Goal: Navigation & Orientation: Find specific page/section

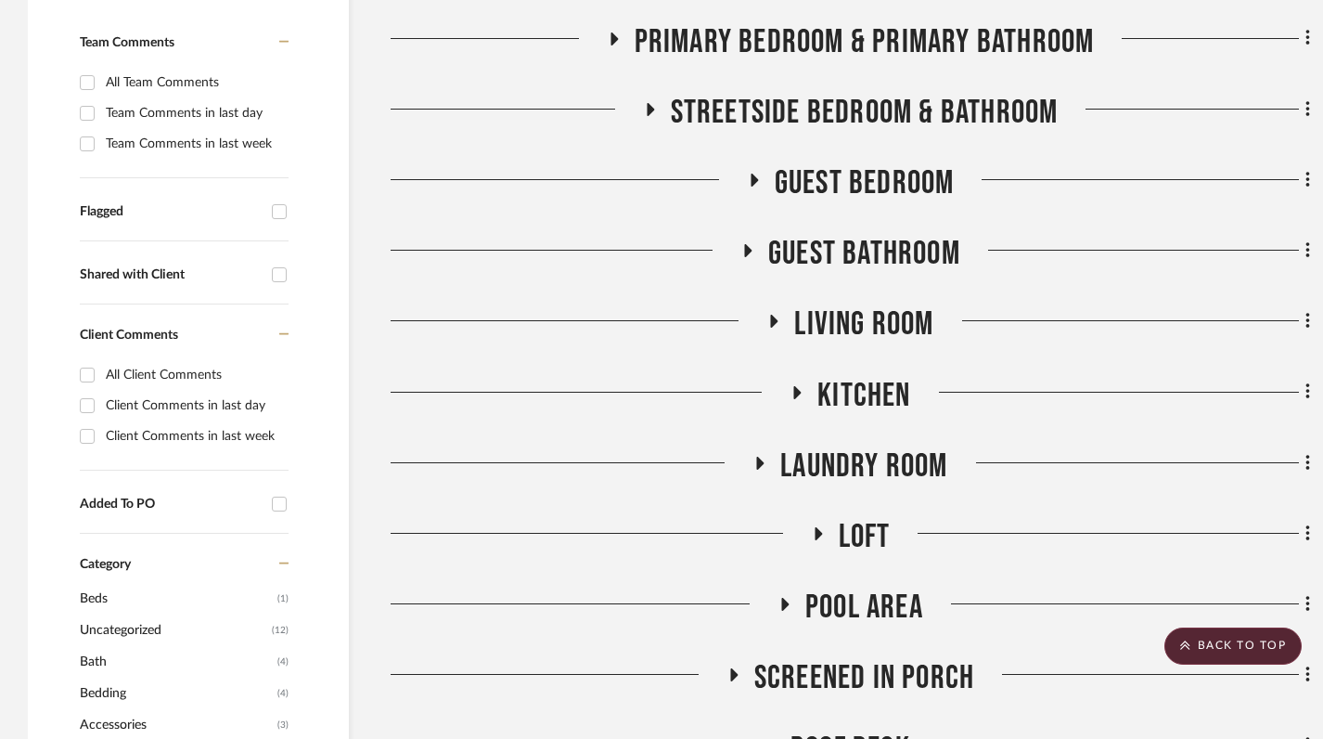
scroll to position [575, 0]
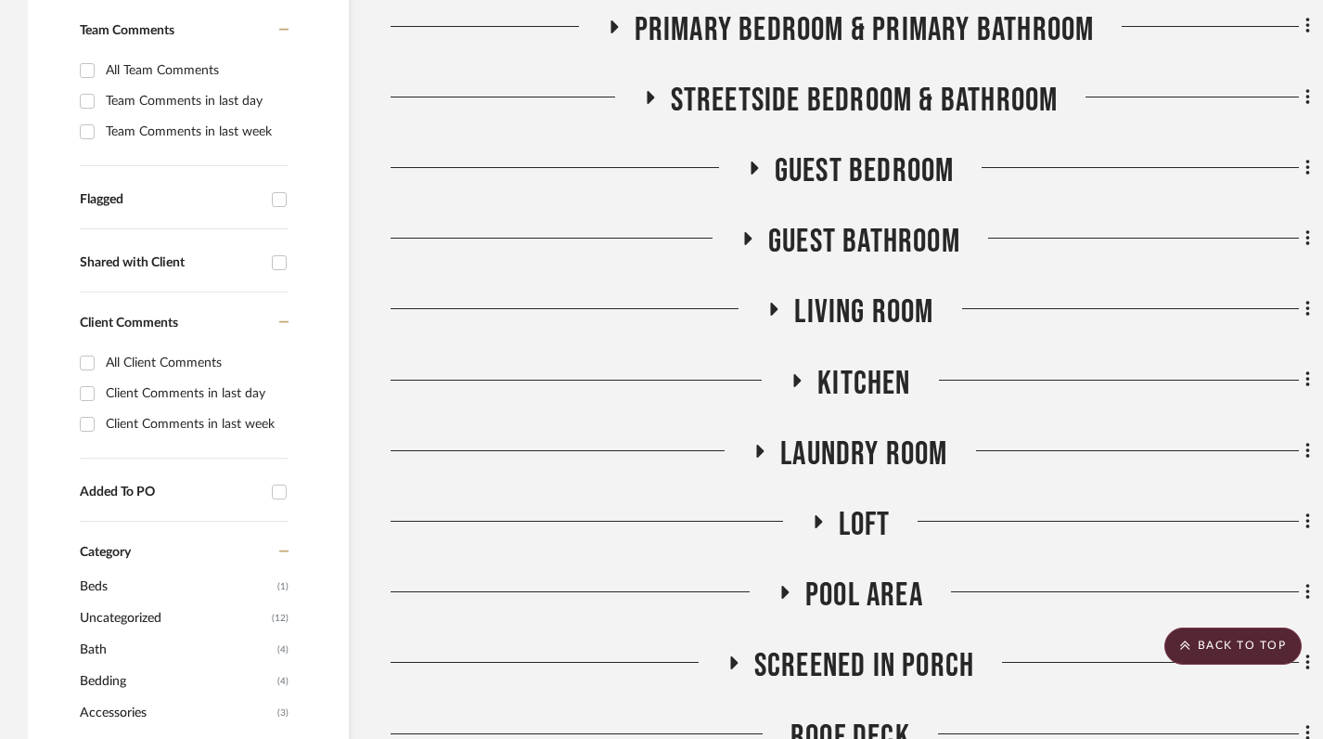
click at [790, 373] on fa-icon at bounding box center [797, 386] width 14 height 27
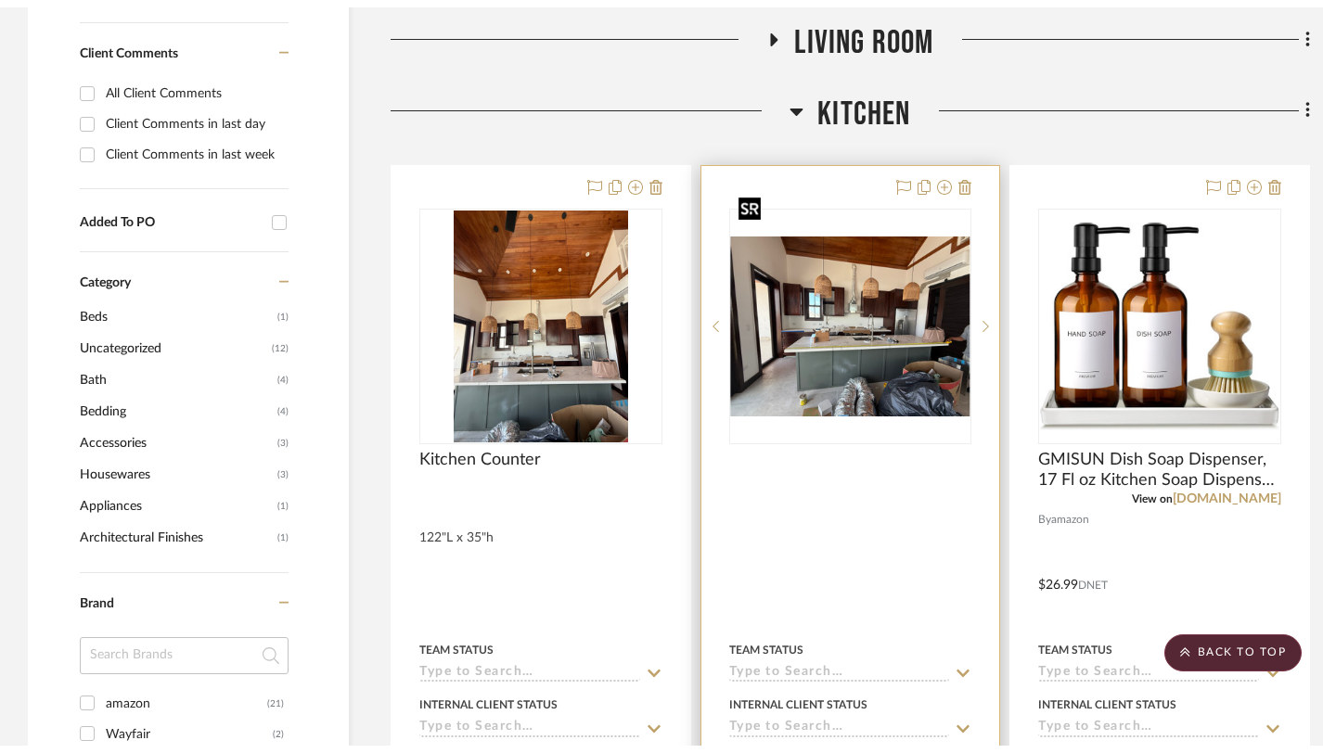
scroll to position [0, 0]
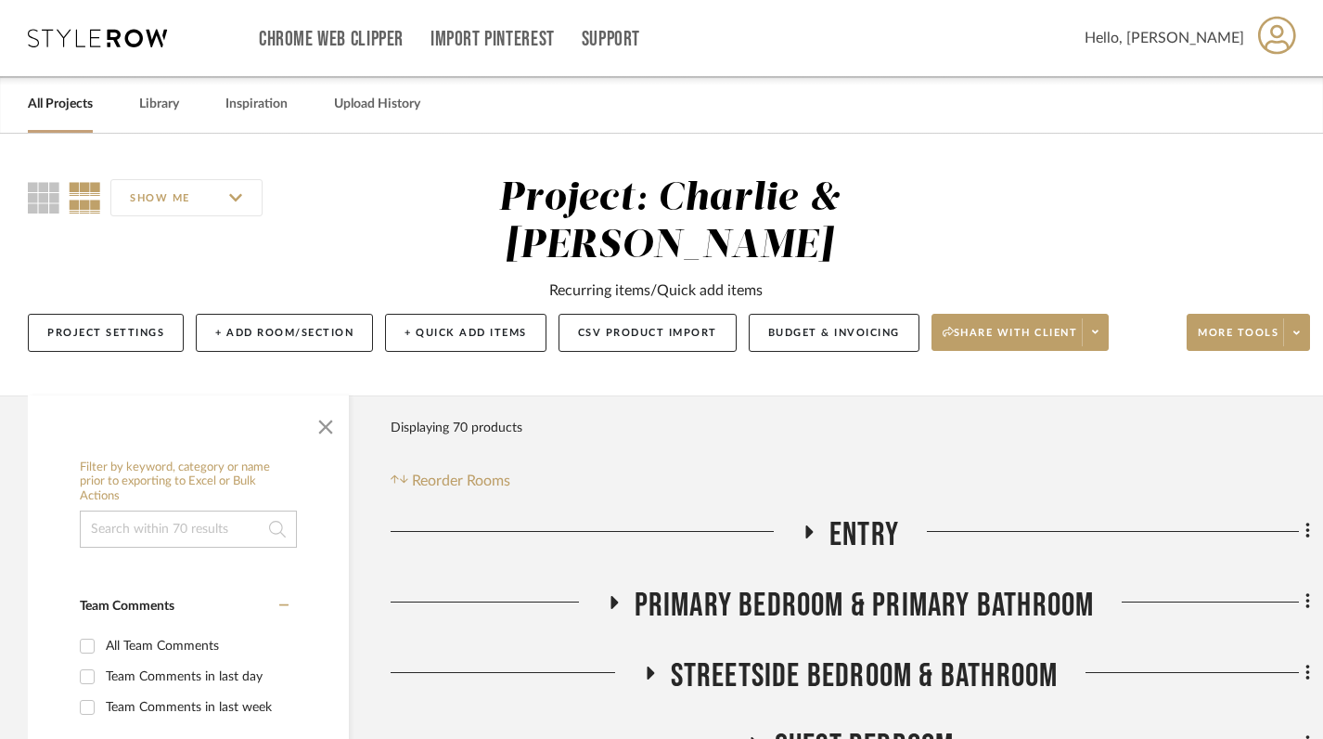
click at [68, 107] on link "All Projects" at bounding box center [60, 104] width 65 height 25
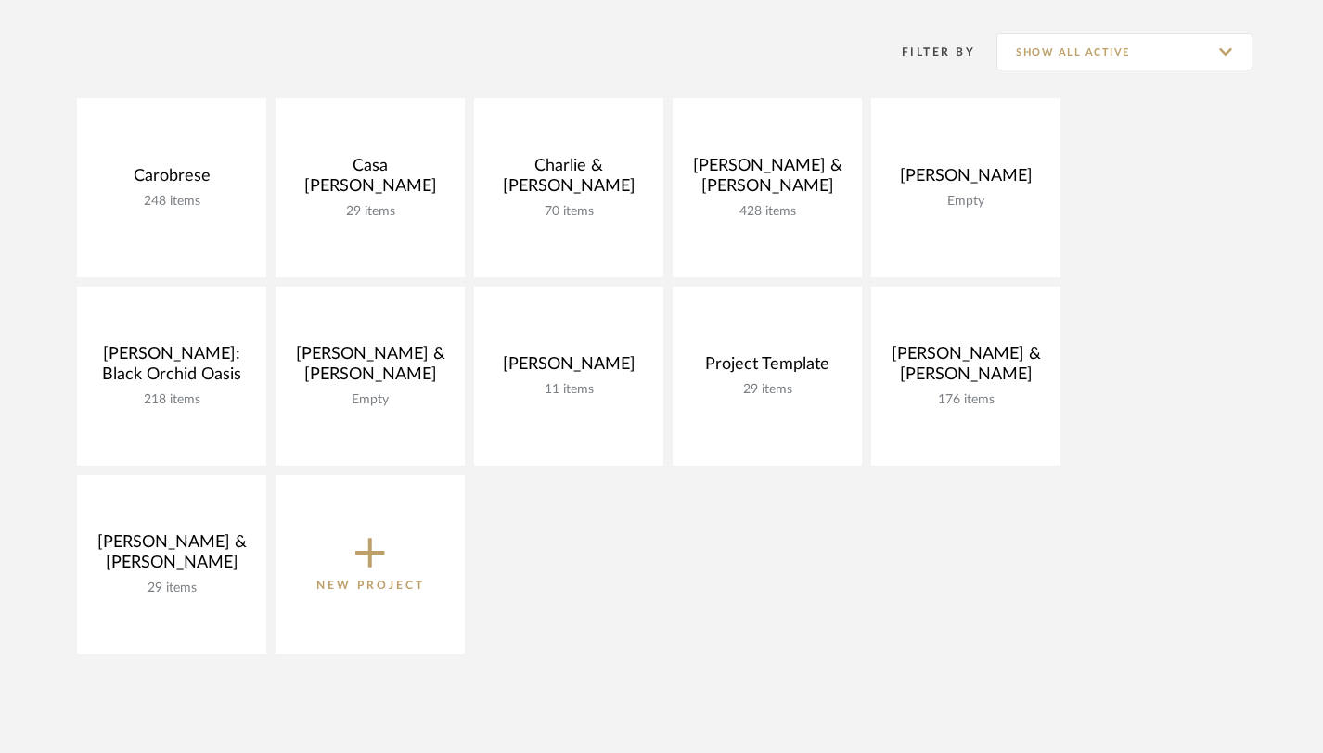
scroll to position [377, 0]
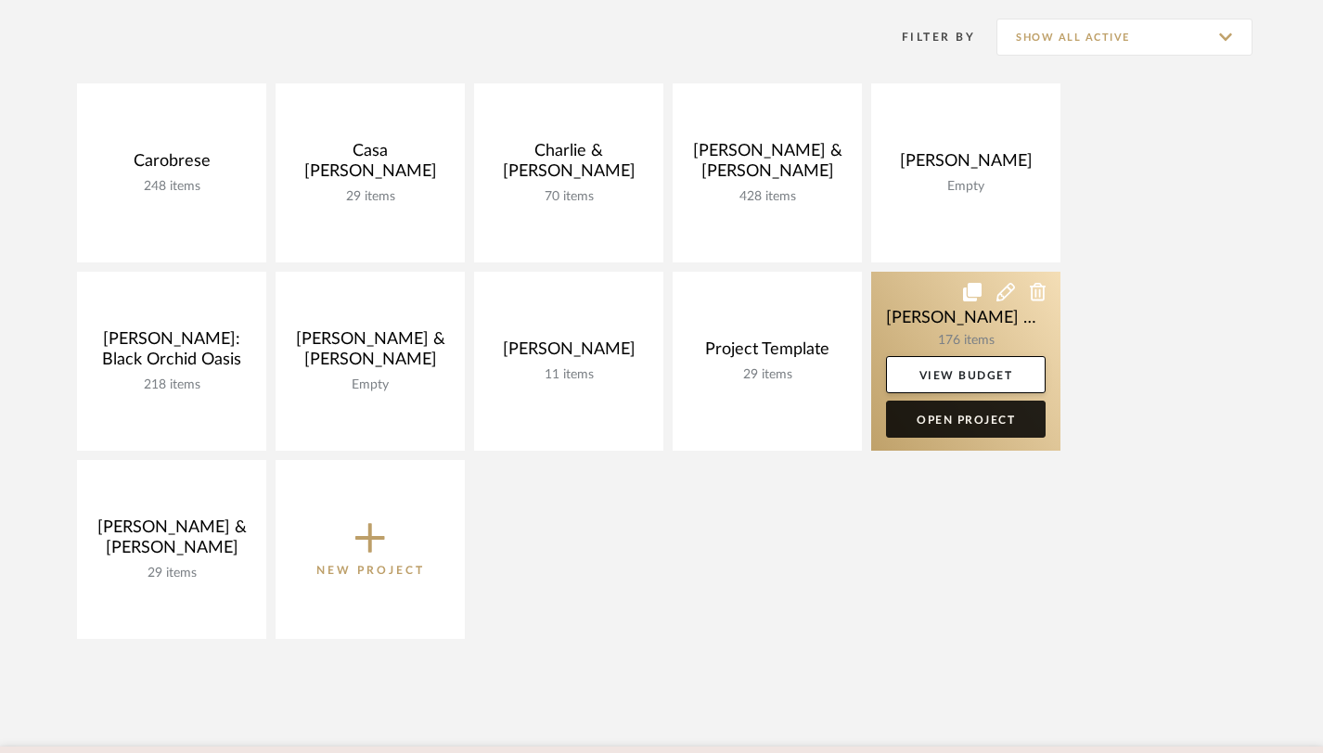
click at [972, 431] on link "Open Project" at bounding box center [966, 419] width 160 height 37
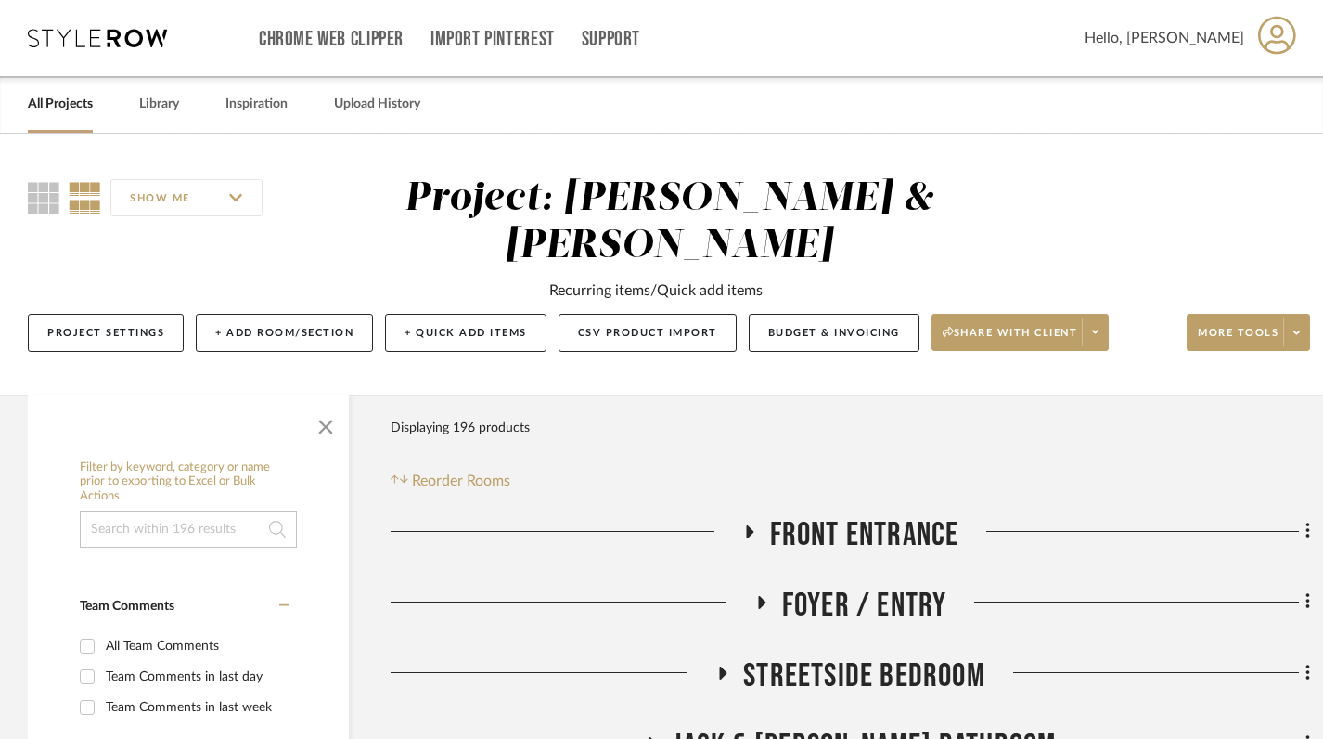
click at [62, 99] on link "All Projects" at bounding box center [60, 104] width 65 height 25
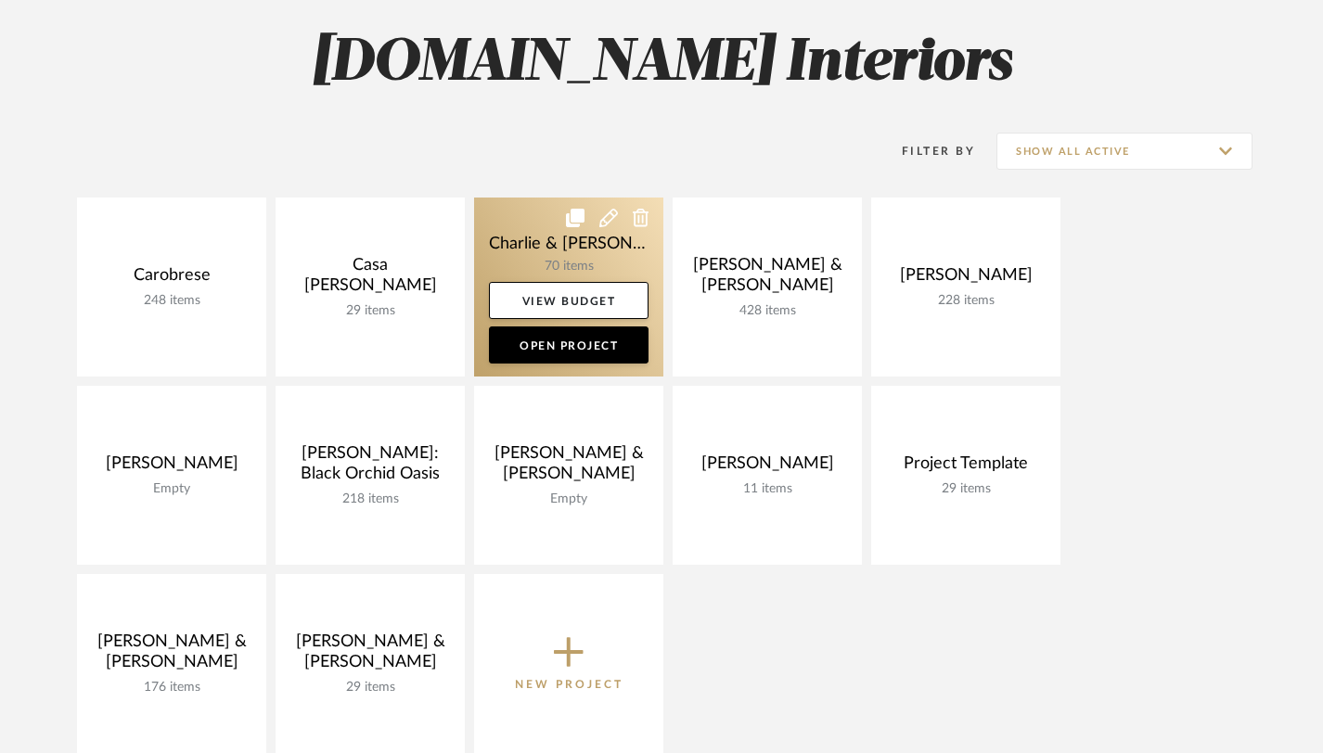
scroll to position [264, 0]
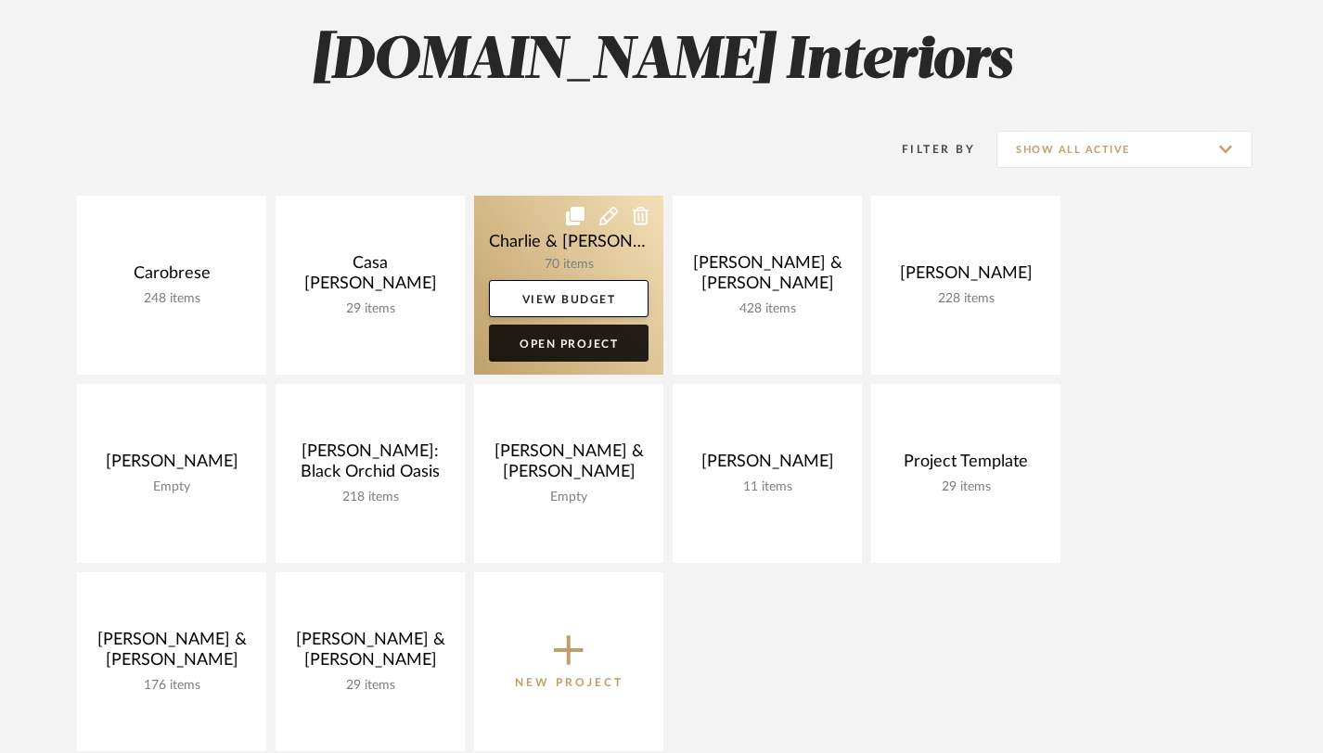
click at [590, 343] on link "Open Project" at bounding box center [569, 343] width 160 height 37
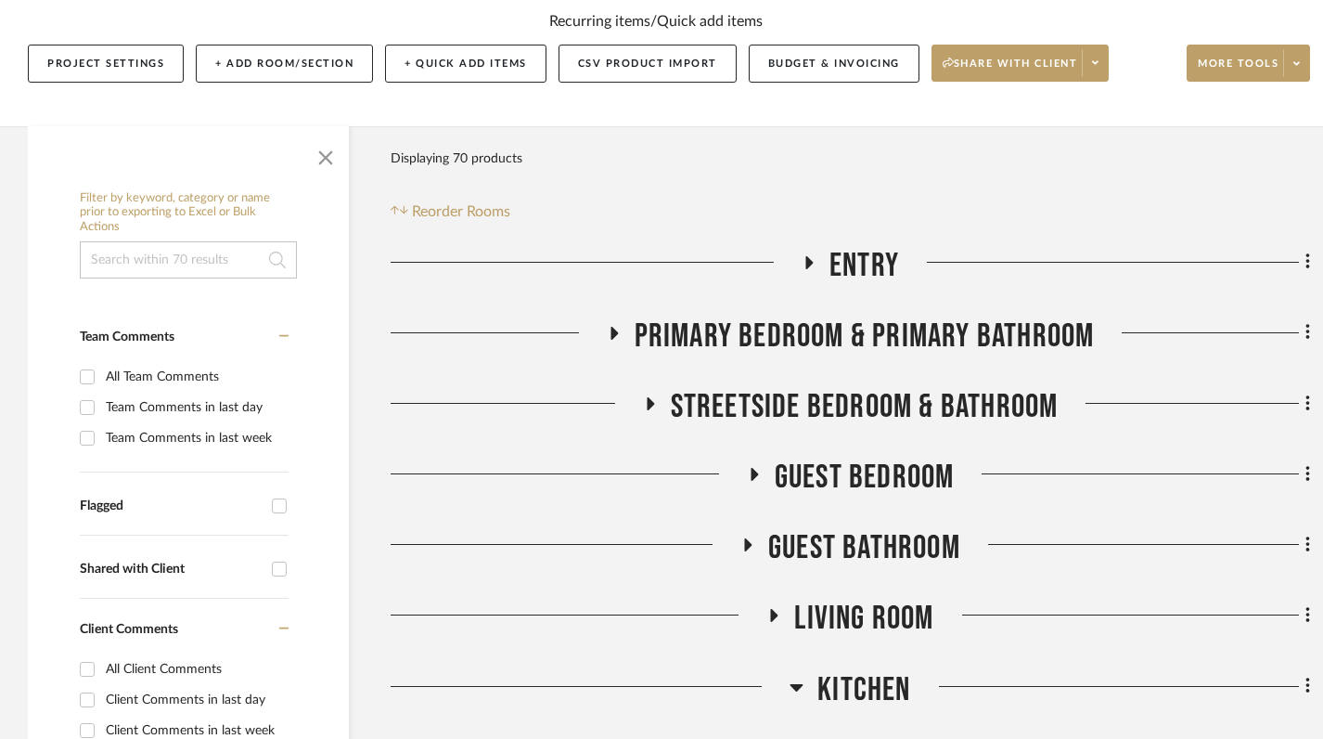
scroll to position [271, 0]
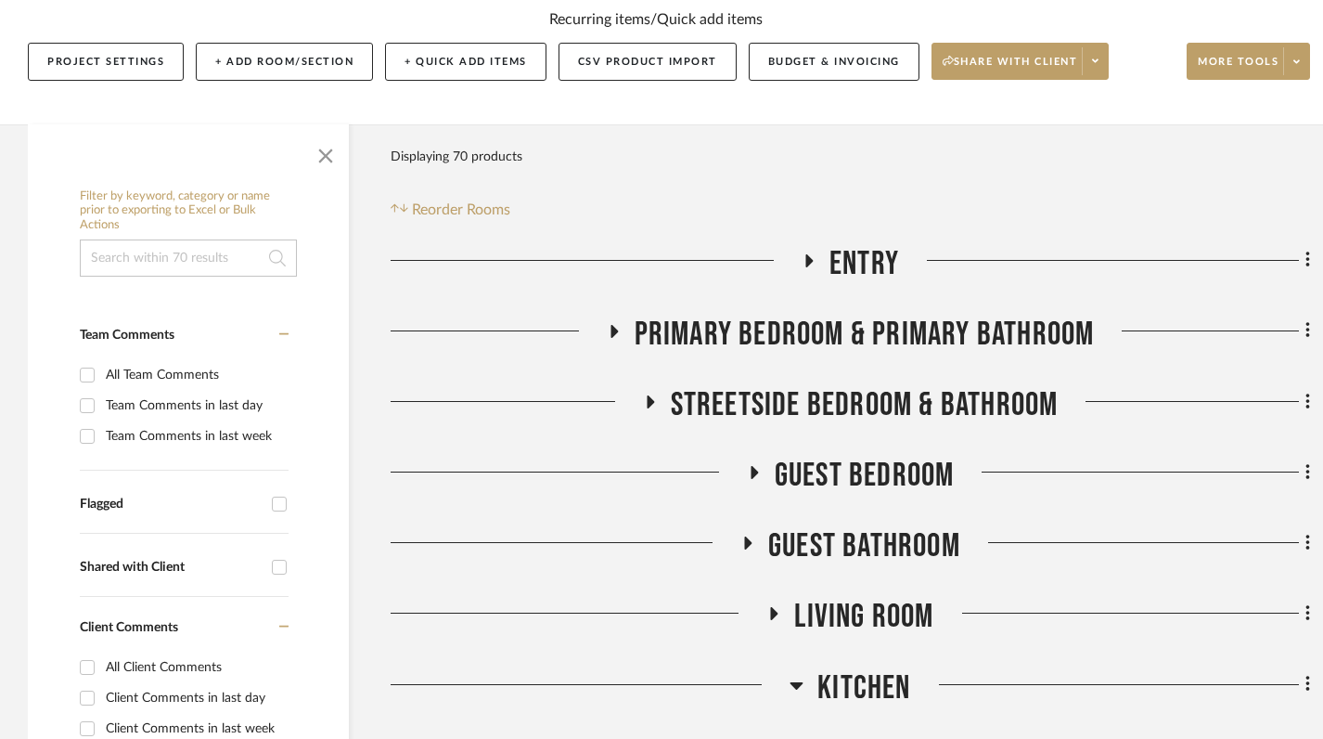
click at [760, 466] on icon at bounding box center [753, 473] width 22 height 14
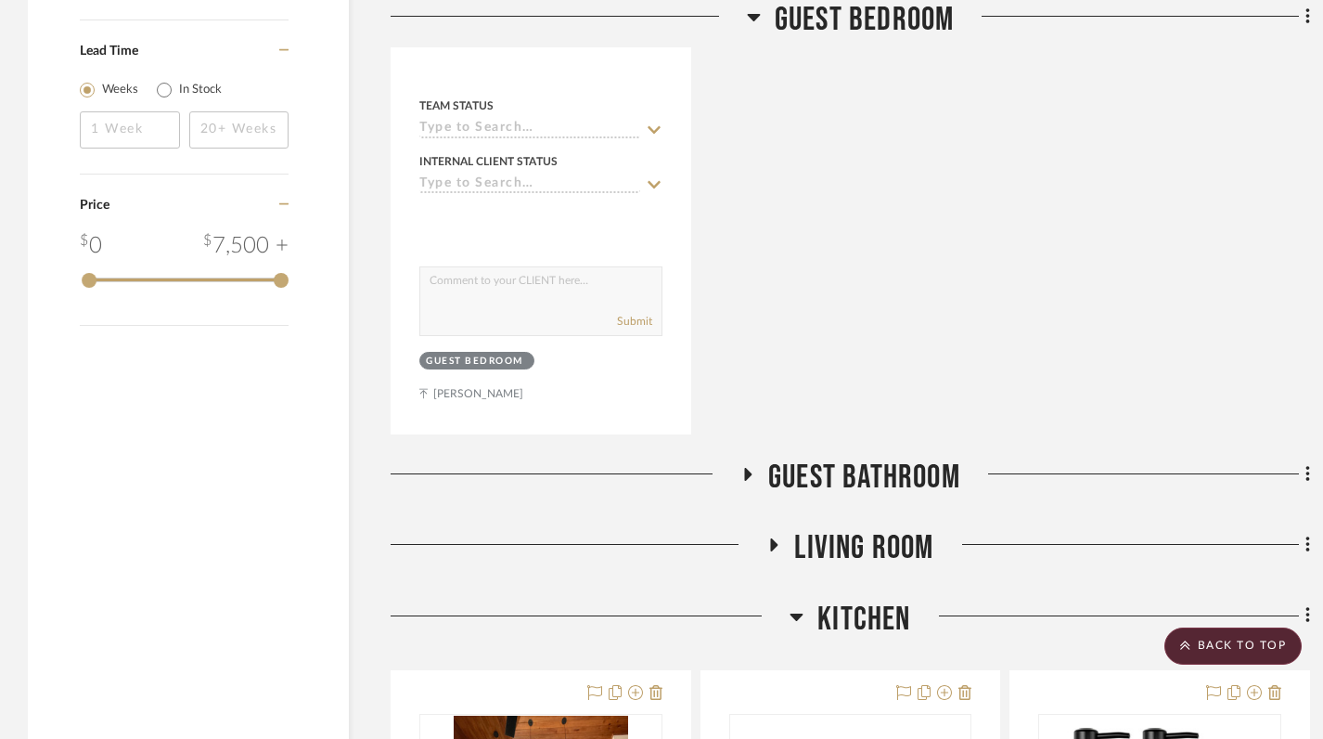
scroll to position [2006, 0]
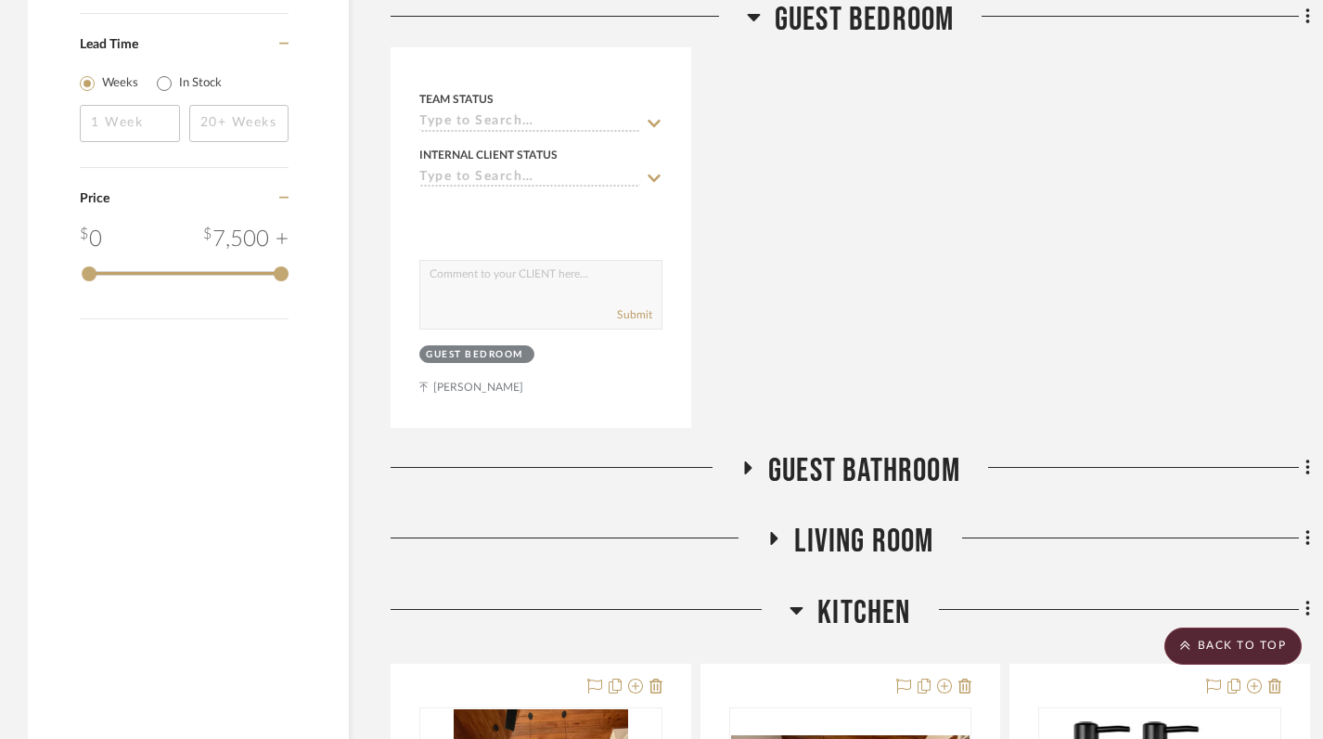
click at [805, 593] on h3 "Kitchen" at bounding box center [850, 613] width 121 height 40
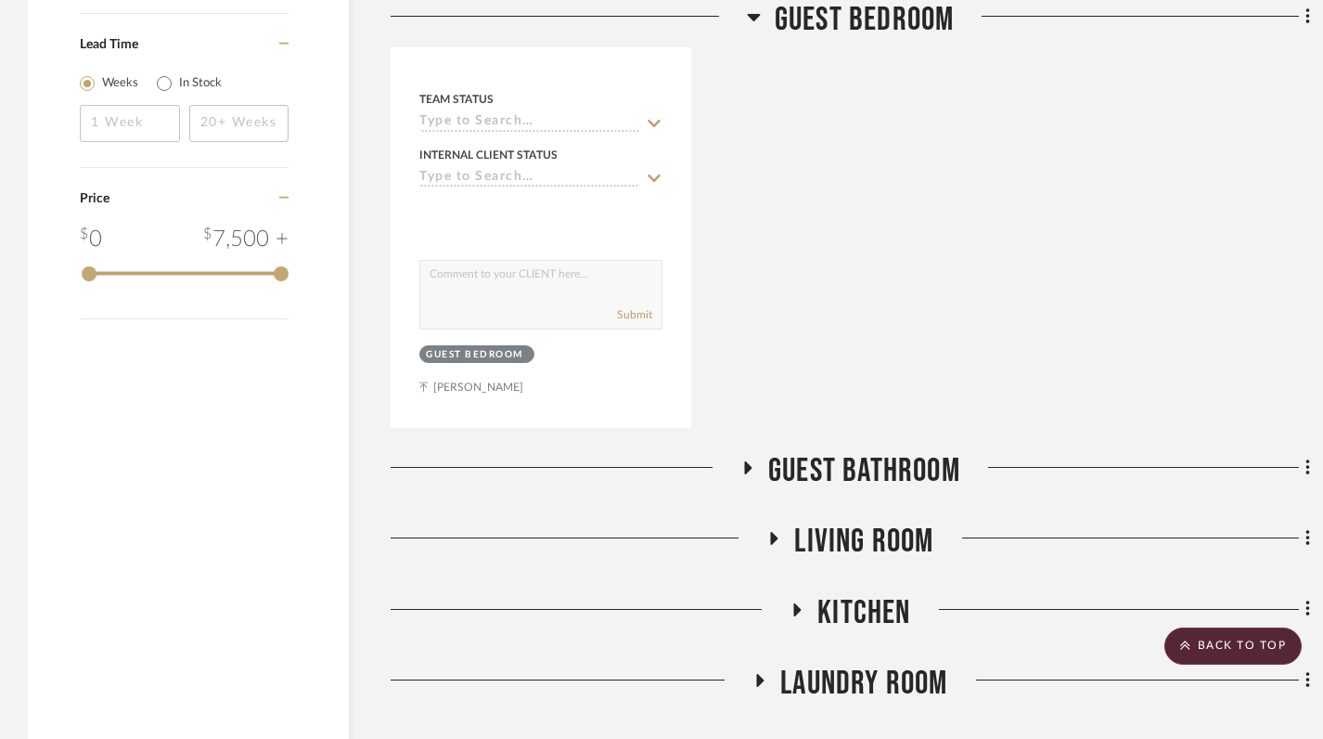
click at [752, 17] on icon at bounding box center [753, 17] width 13 height 7
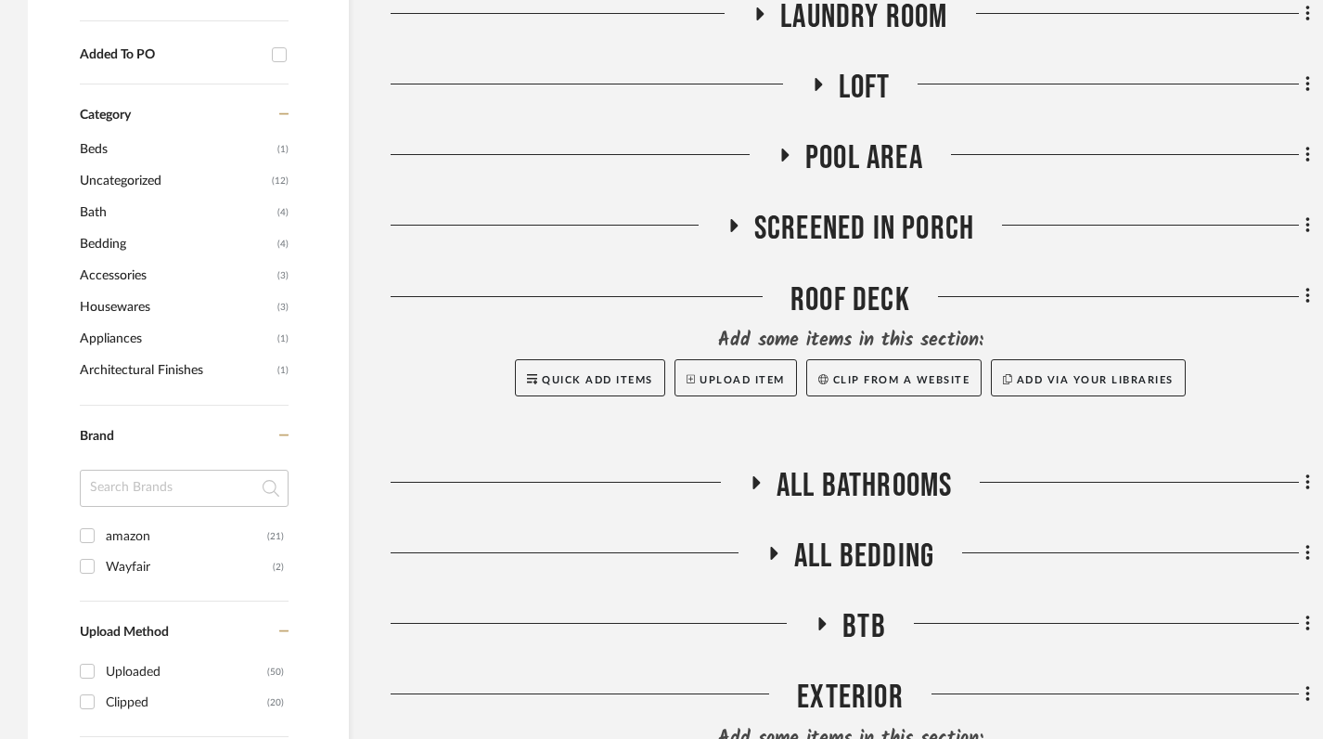
scroll to position [1060, 0]
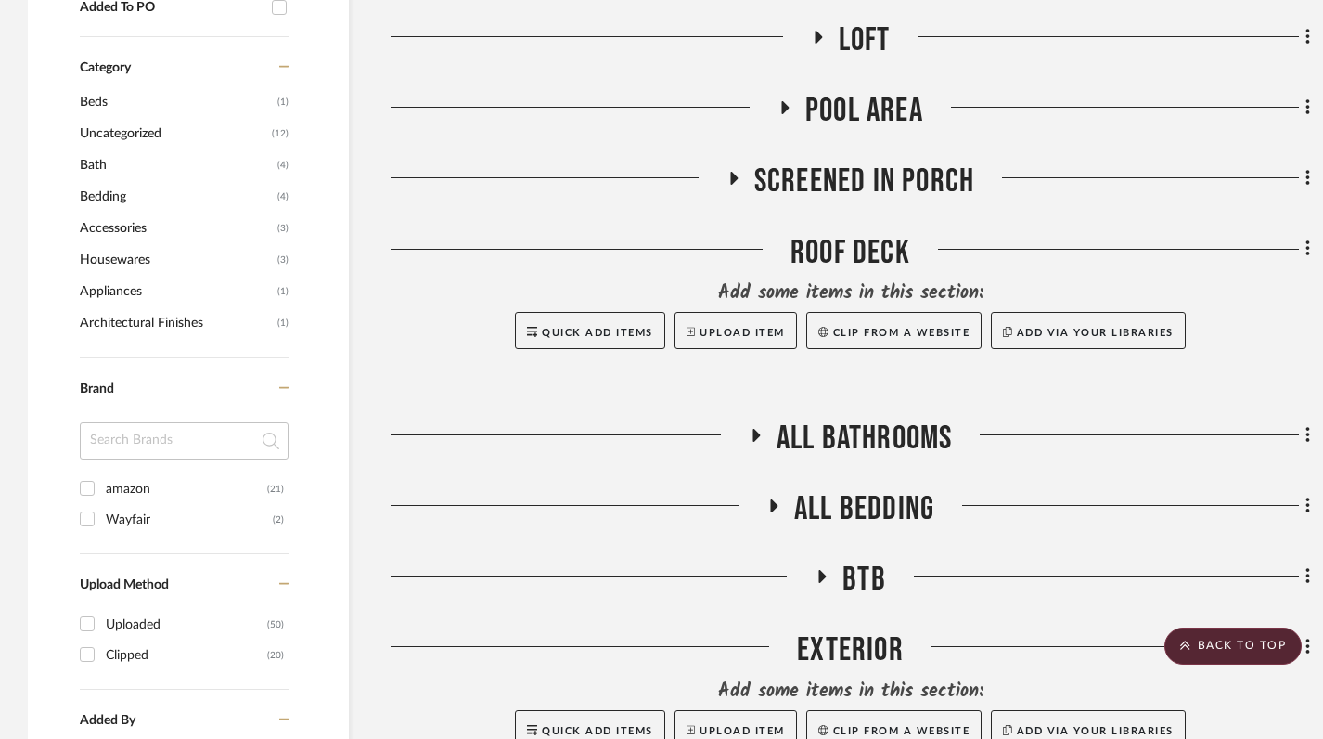
click at [777, 498] on icon at bounding box center [773, 505] width 22 height 14
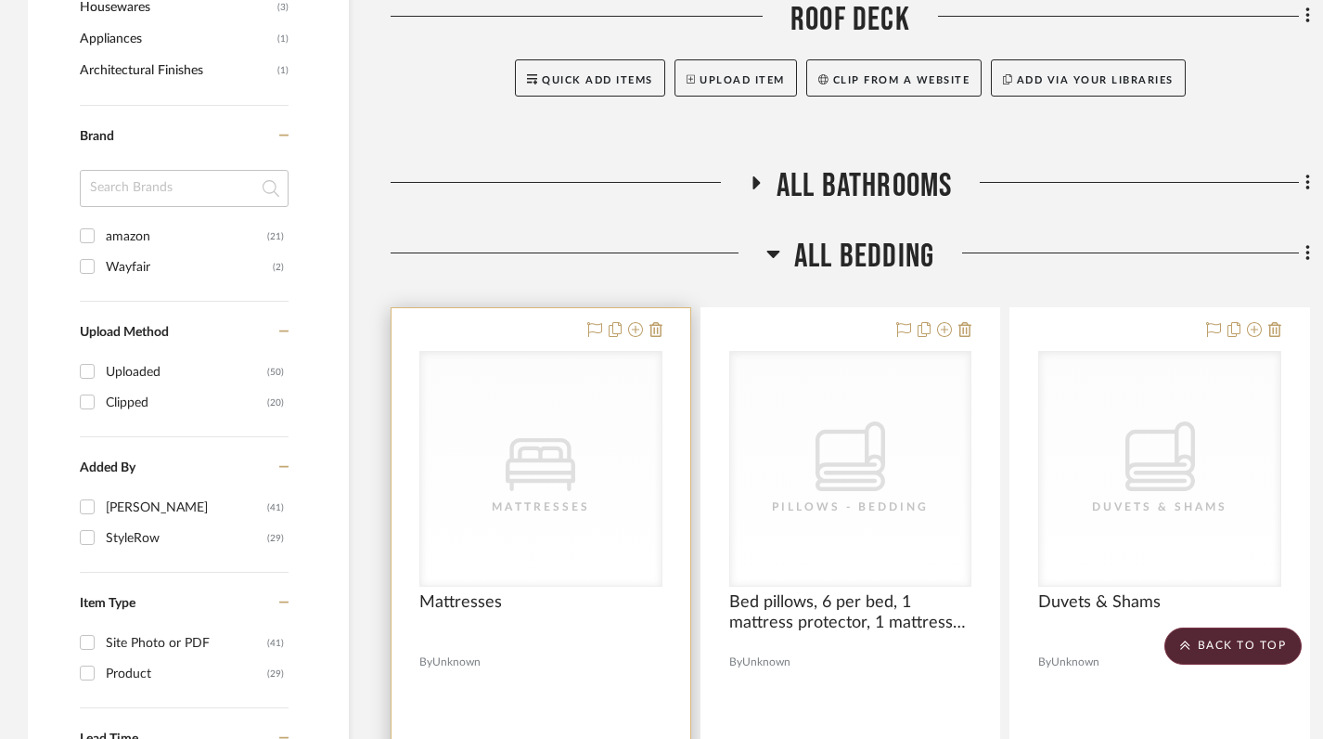
scroll to position [1310, 0]
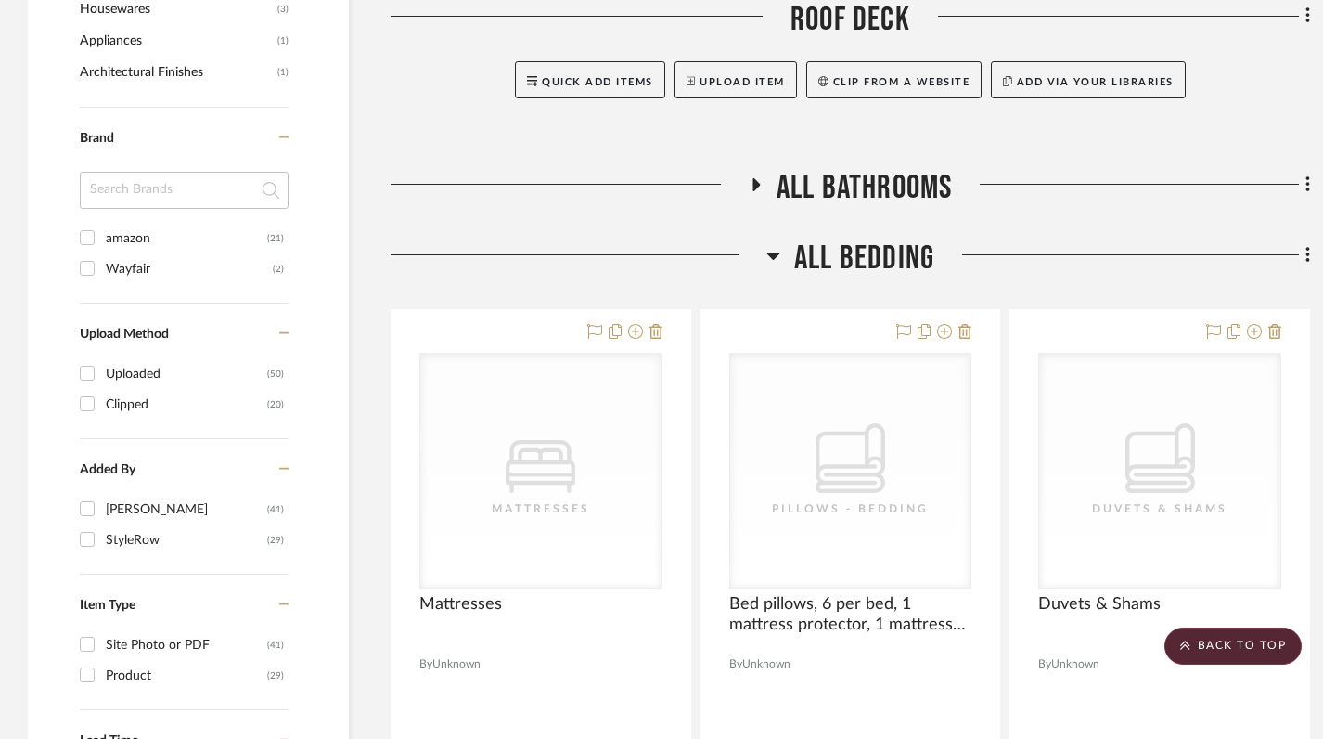
click at [769, 252] on icon at bounding box center [772, 255] width 13 height 7
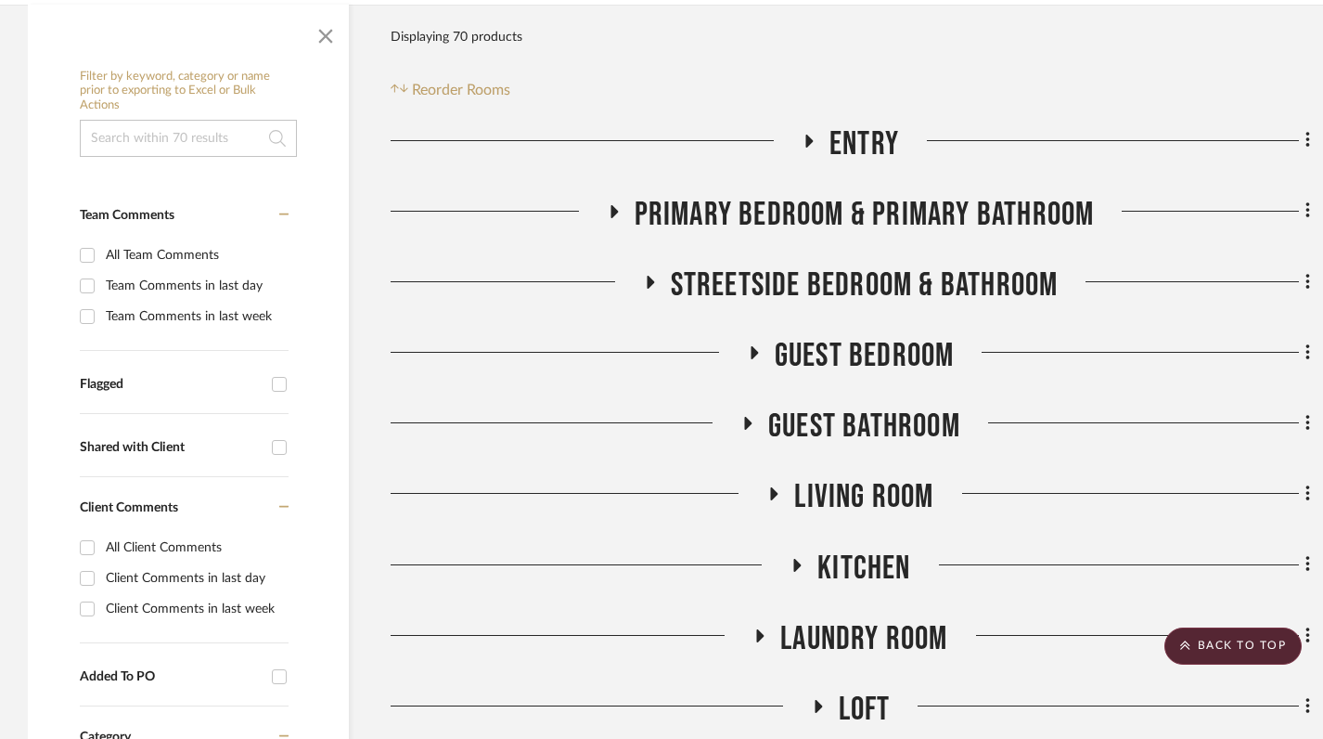
scroll to position [430, 0]
